Goal: Navigation & Orientation: Find specific page/section

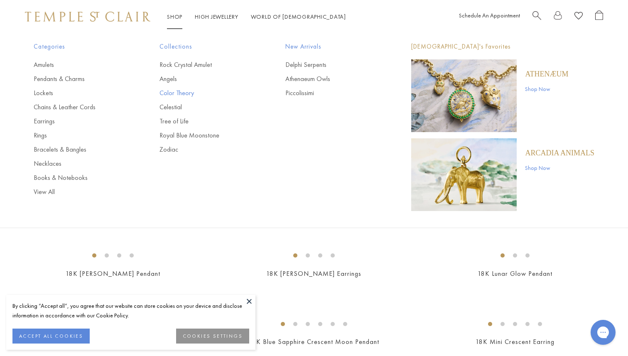
click at [169, 93] on link "Color Theory" at bounding box center [206, 93] width 93 height 9
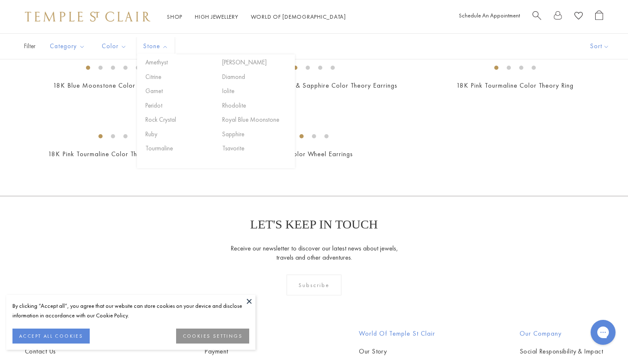
scroll to position [290, 0]
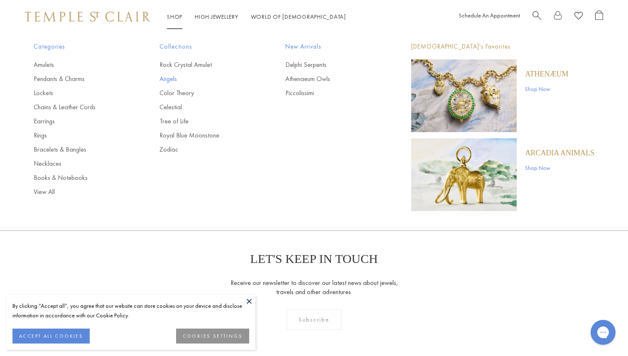
click at [167, 76] on link "Angels" at bounding box center [206, 78] width 93 height 9
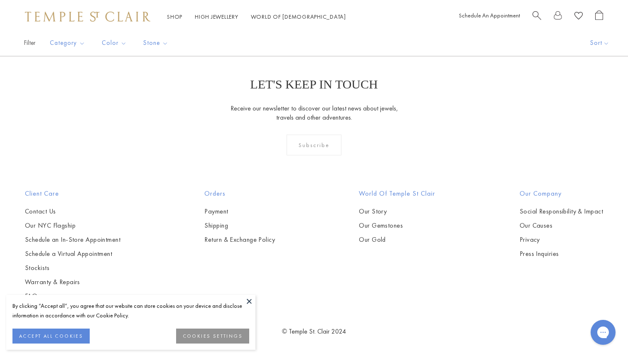
scroll to position [1073, 0]
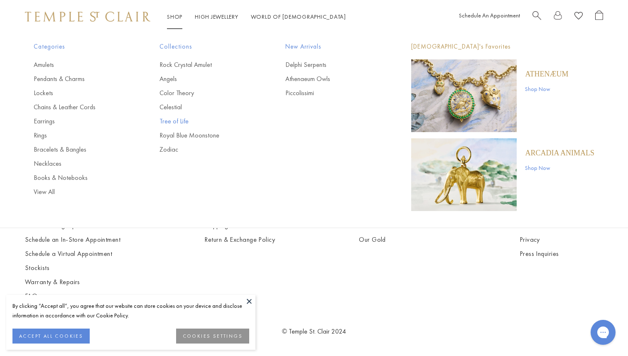
click at [175, 118] on link "Tree of Life" at bounding box center [206, 121] width 93 height 9
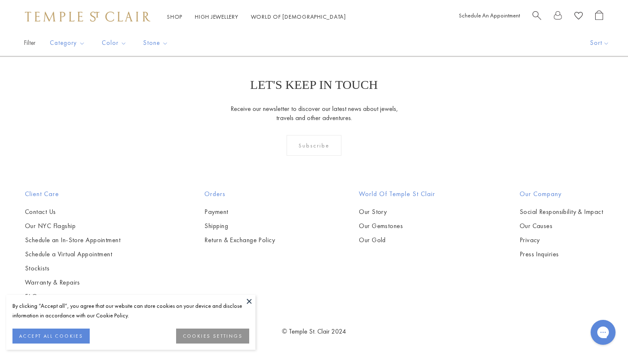
scroll to position [2076, 0]
